Goal: Information Seeking & Learning: Find specific page/section

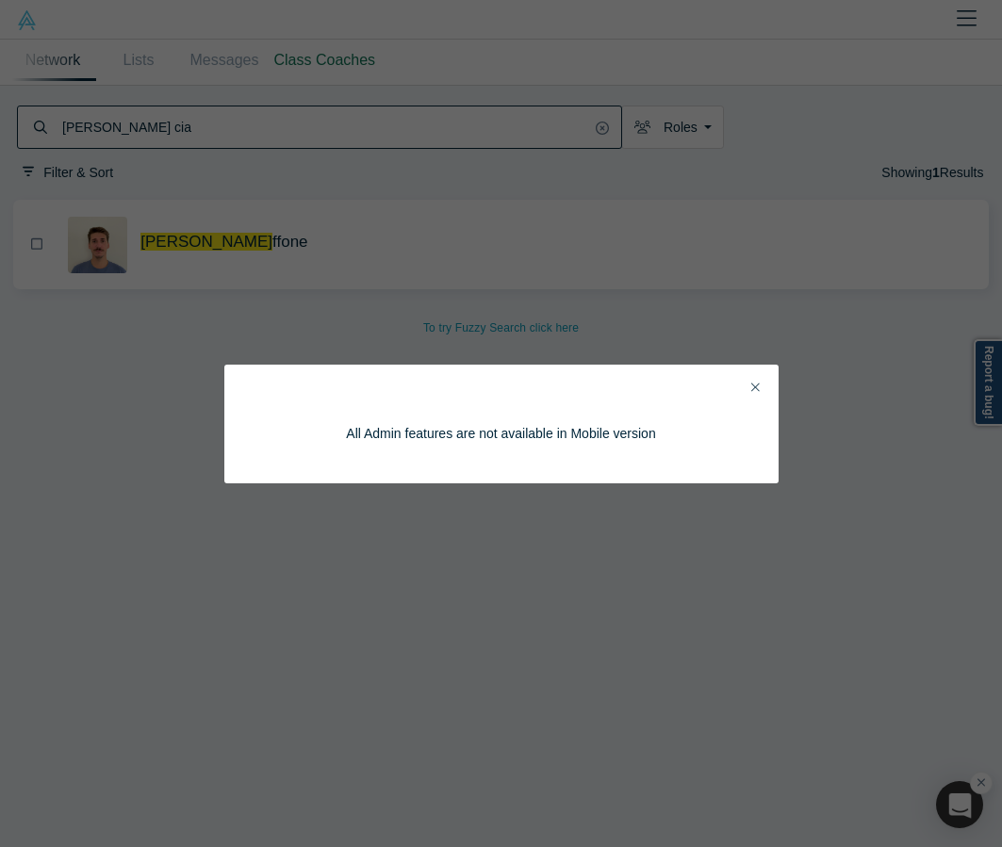
click at [755, 382] on icon "Close" at bounding box center [755, 387] width 8 height 13
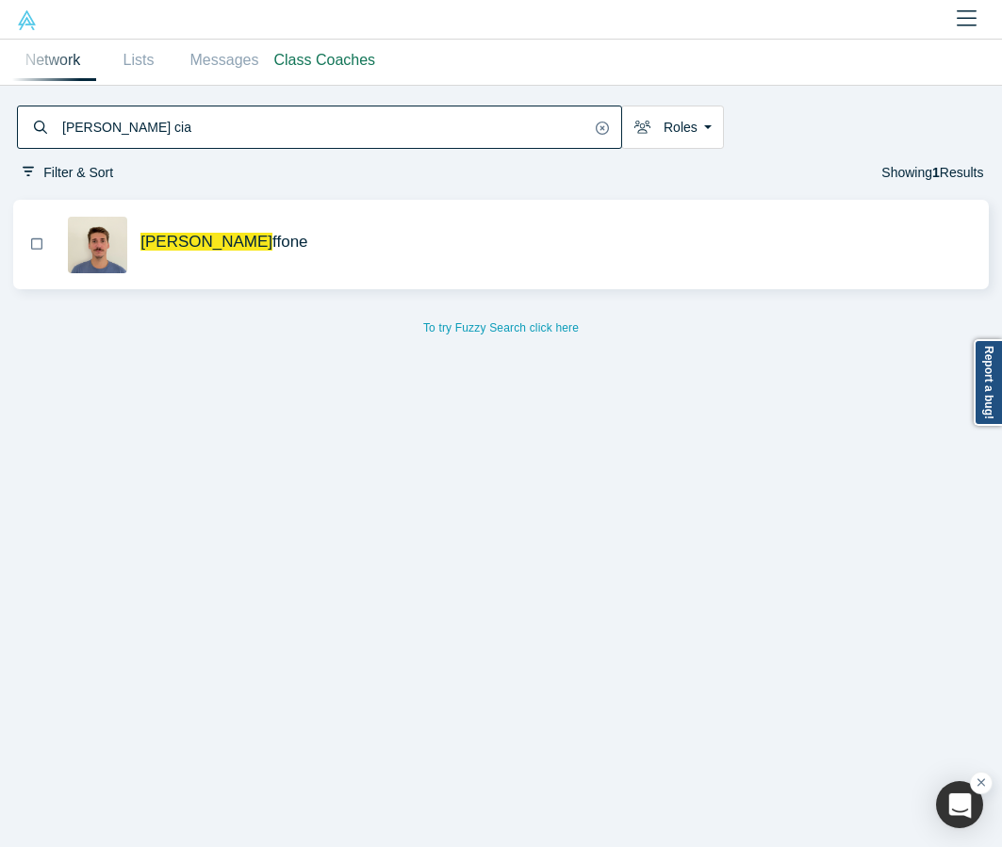
click at [522, 141] on input "[PERSON_NAME] cia" at bounding box center [325, 127] width 530 height 38
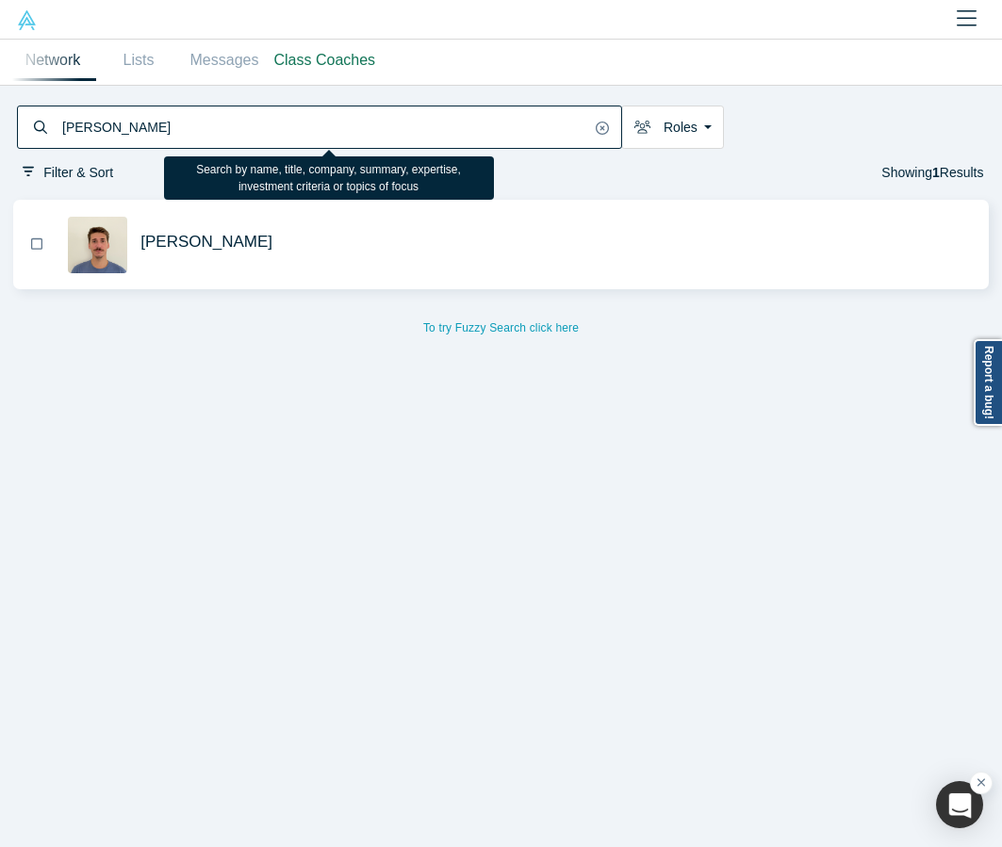
type input "[PERSON_NAME]"
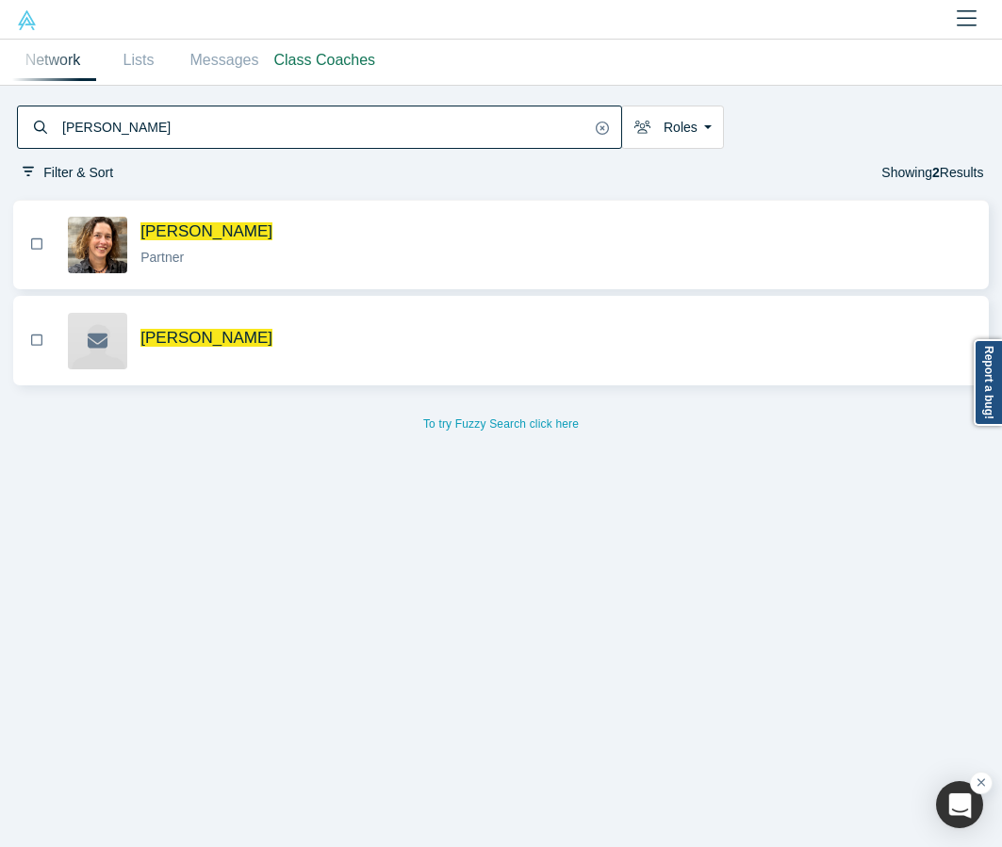
click at [341, 248] on div "Partner" at bounding box center [556, 258] width 832 height 20
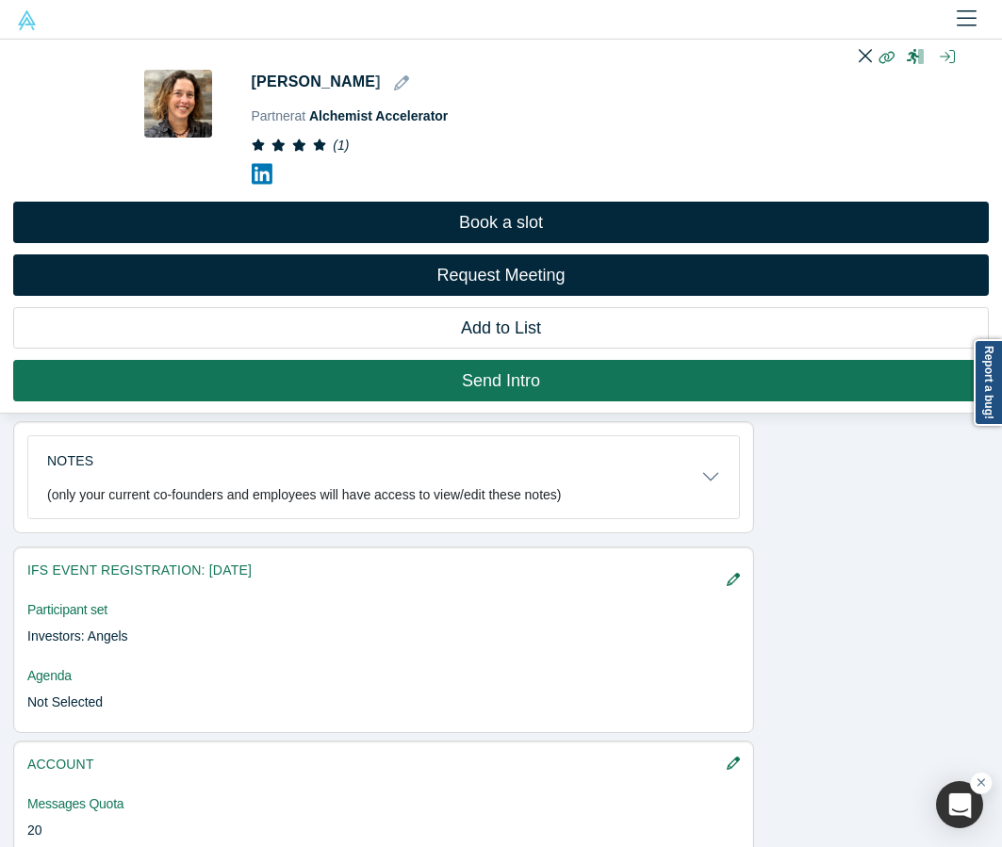
click at [580, 57] on div "Christy Canida Partner at Alchemist Accelerator ( 1 ) Book a slot Request Meeti…" at bounding box center [501, 227] width 1002 height 374
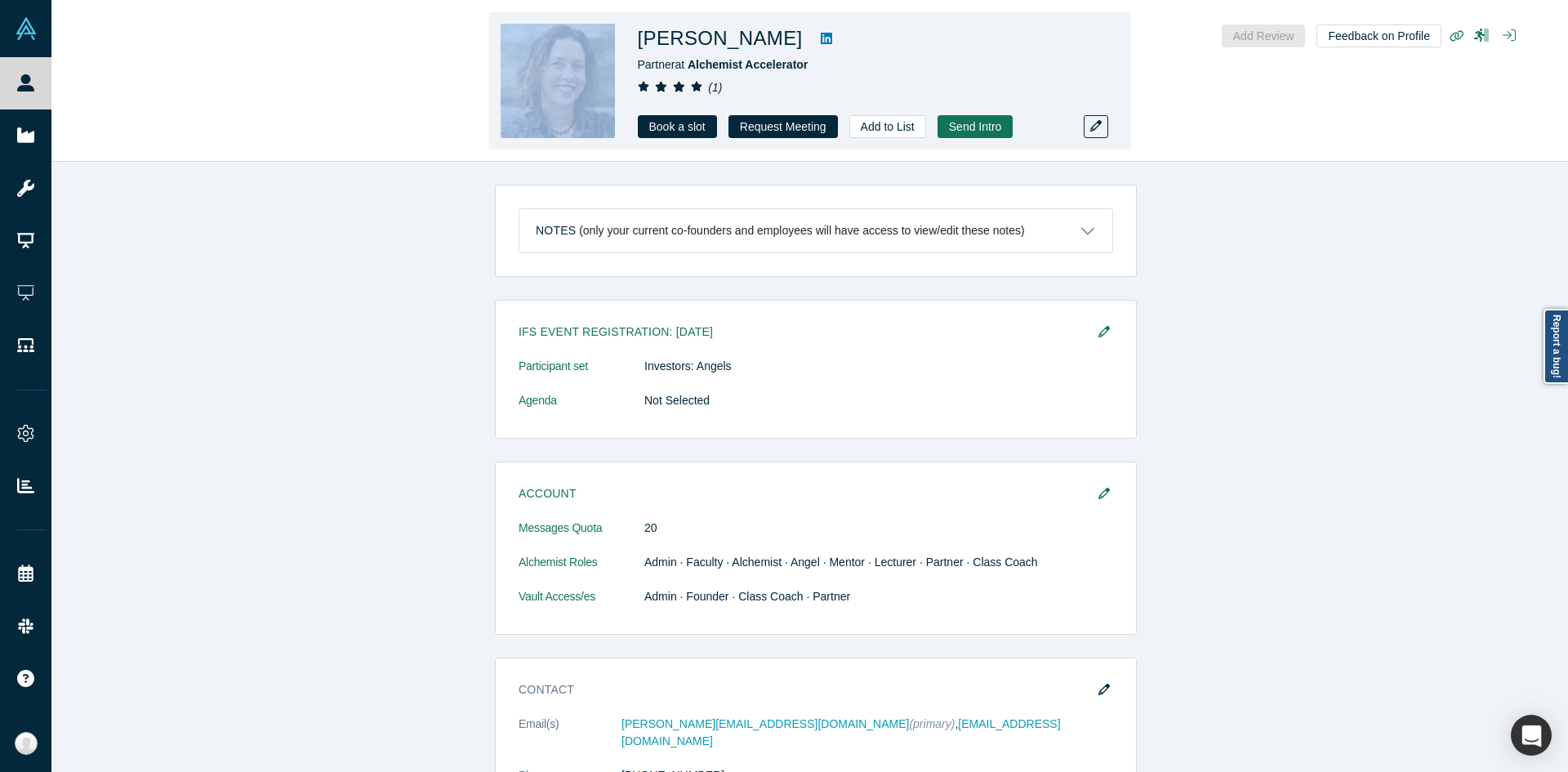
click at [820, 39] on icon at bounding box center [826, 38] width 11 height 13
